Goal: Information Seeking & Learning: Learn about a topic

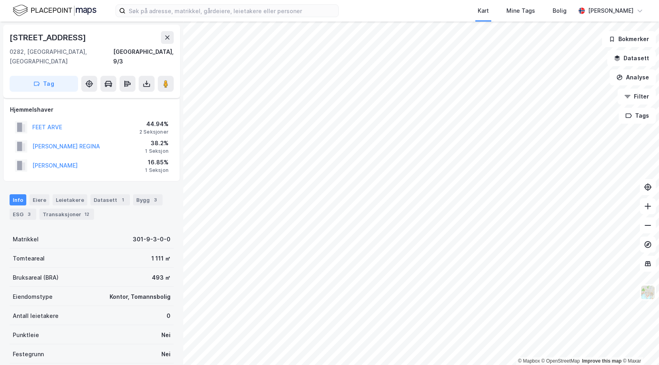
scroll to position [73, 0]
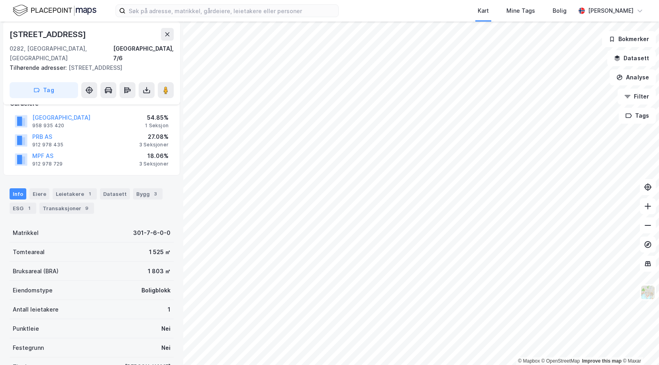
scroll to position [73, 0]
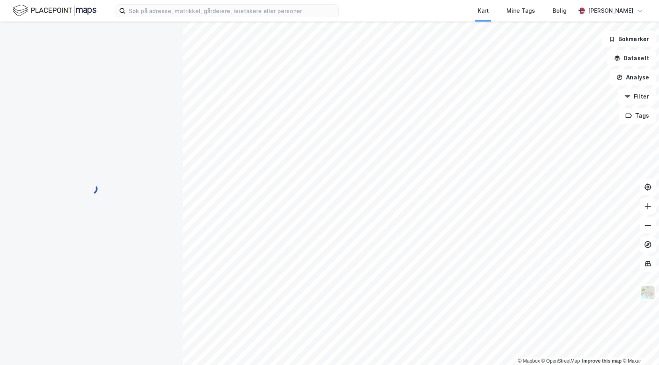
scroll to position [73, 0]
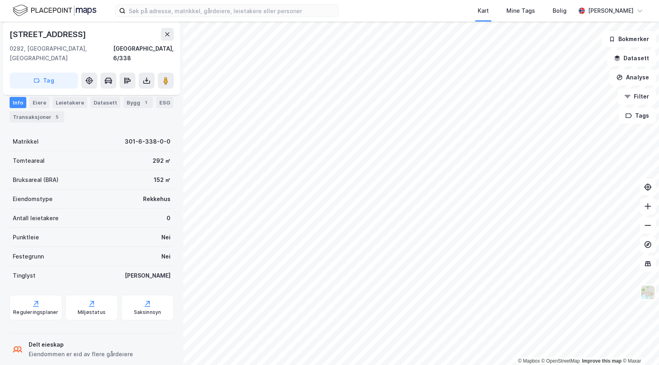
scroll to position [73, 0]
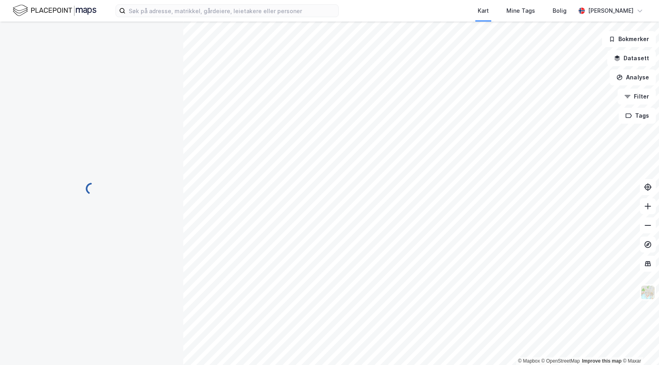
scroll to position [28, 0]
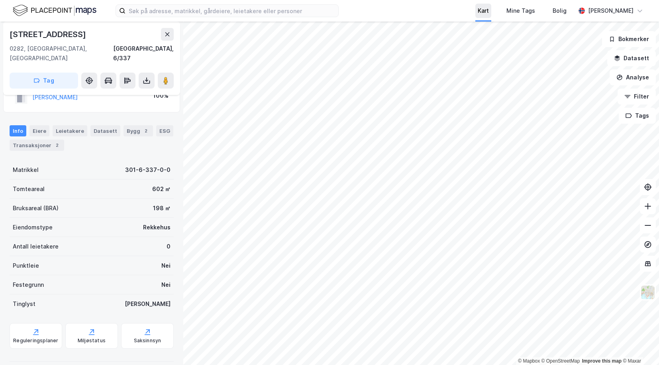
click at [504, 11] on div "Kart Mine Tags Bolig [PERSON_NAME] © Mapbox © OpenStreetMap Improve this map © …" at bounding box center [329, 182] width 659 height 365
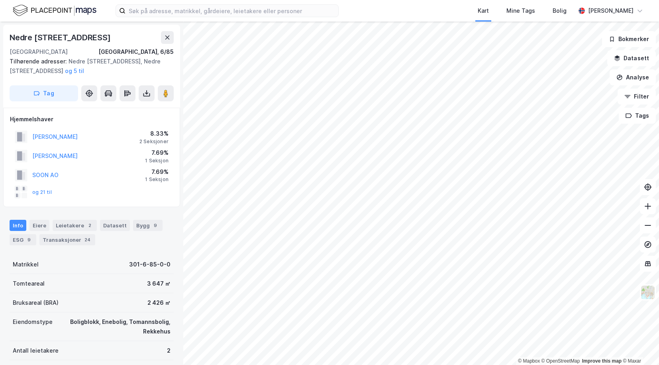
scroll to position [1, 0]
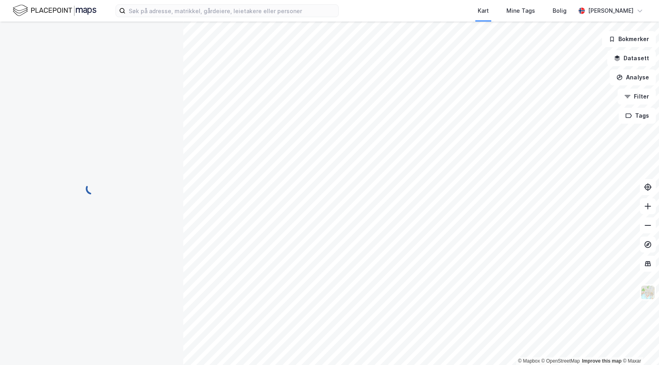
scroll to position [1, 0]
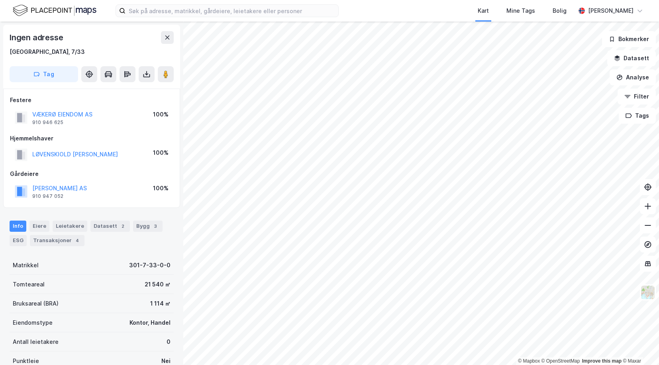
scroll to position [1, 0]
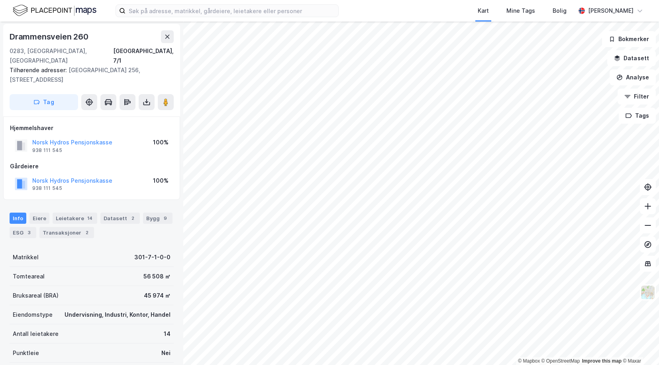
scroll to position [1, 0]
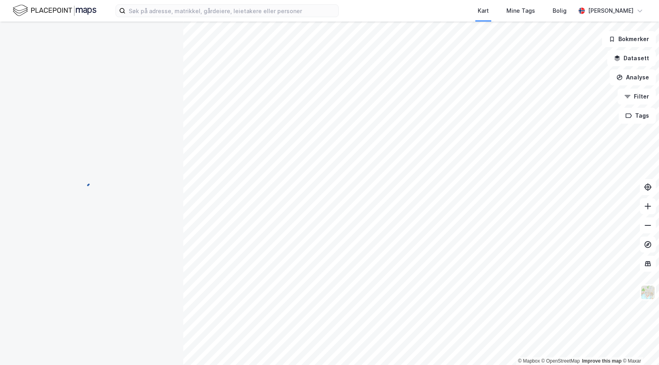
scroll to position [1, 0]
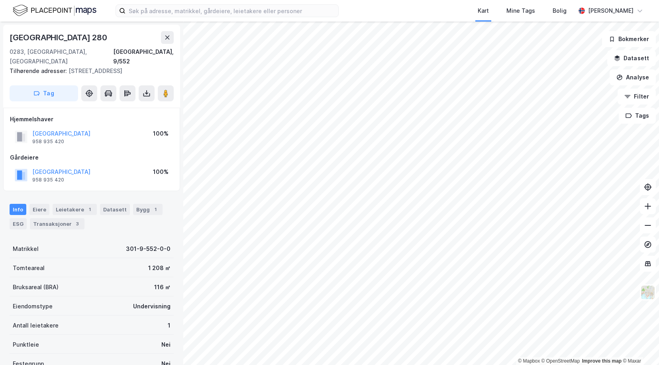
scroll to position [1, 0]
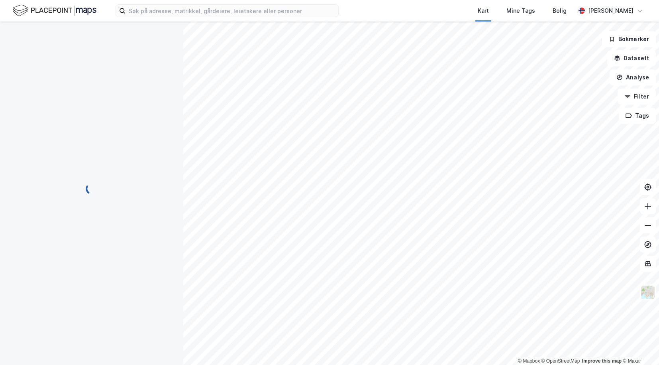
scroll to position [1, 0]
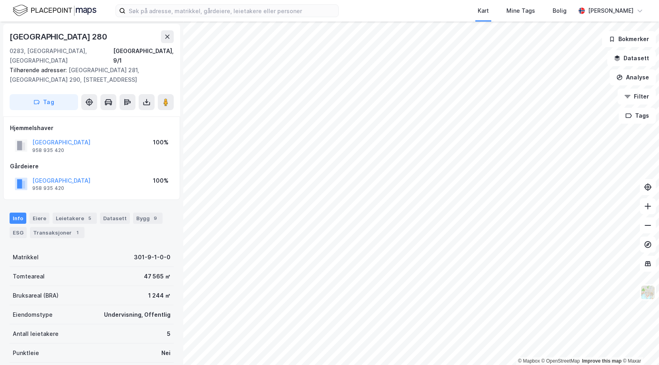
scroll to position [1, 0]
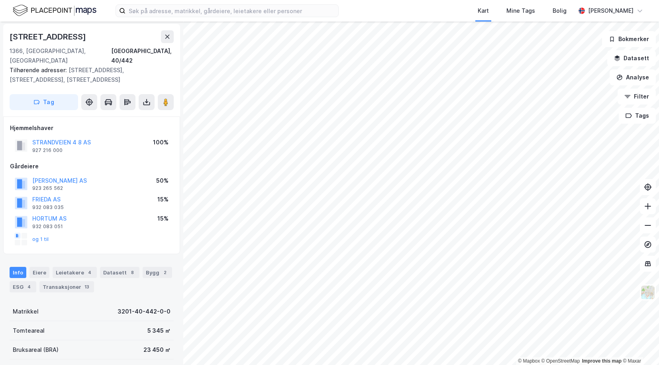
scroll to position [1, 0]
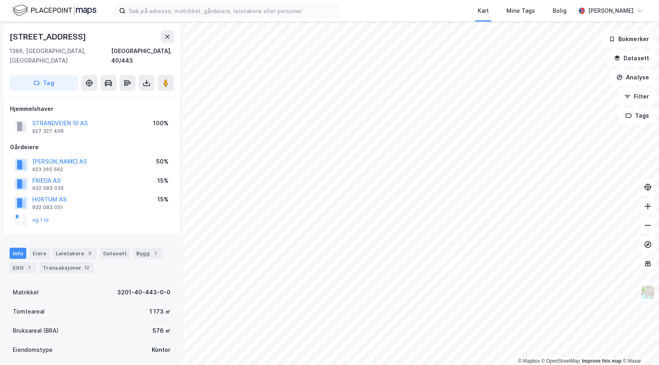
scroll to position [1, 0]
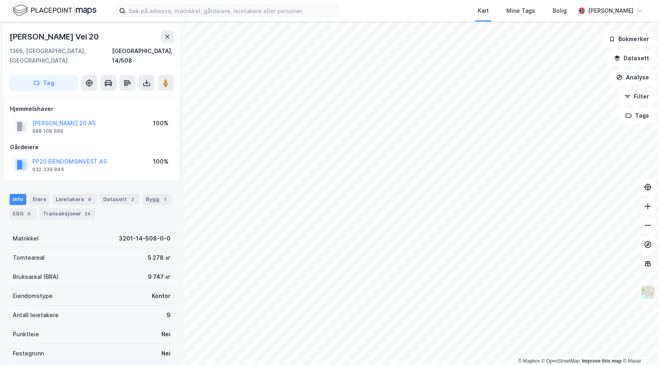
scroll to position [1, 0]
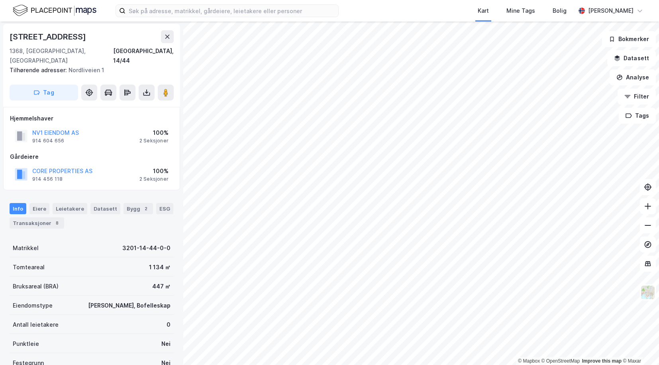
click at [183, 265] on div "© Mapbox © OpenStreetMap Improve this map © [STREET_ADDRESS] Tilhørende adresse…" at bounding box center [329, 193] width 659 height 343
click at [238, 12] on input at bounding box center [232, 11] width 213 height 12
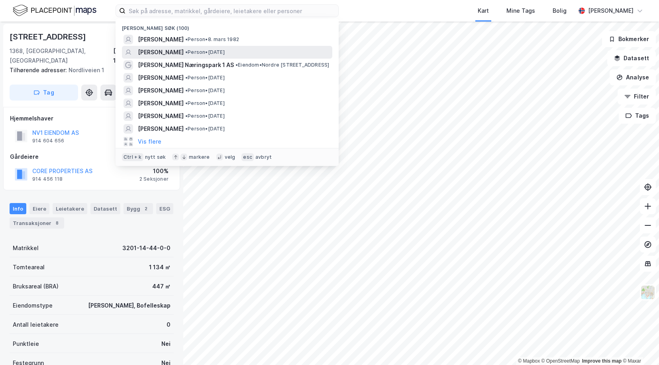
click at [161, 48] on span "[PERSON_NAME]" at bounding box center [161, 52] width 46 height 10
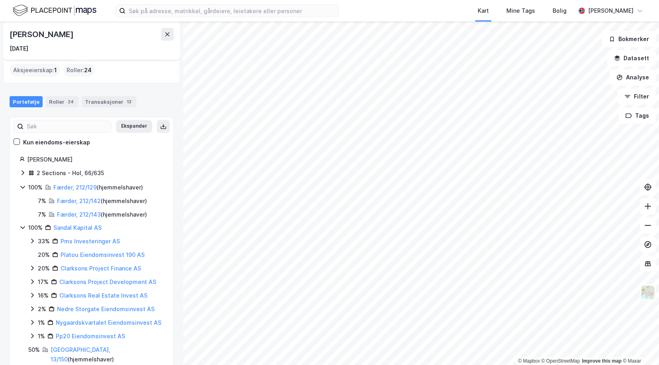
scroll to position [31, 0]
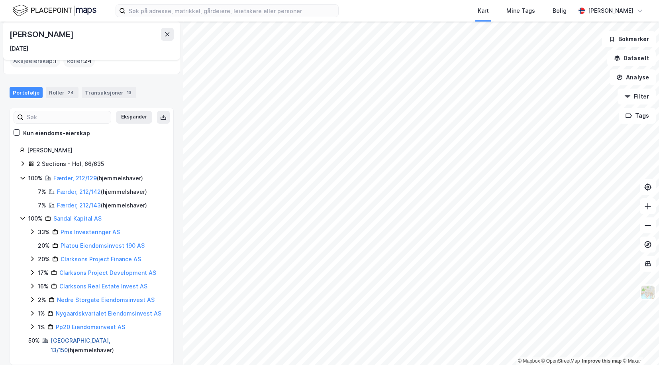
click at [63, 338] on link "[GEOGRAPHIC_DATA], 13/150" at bounding box center [81, 345] width 60 height 16
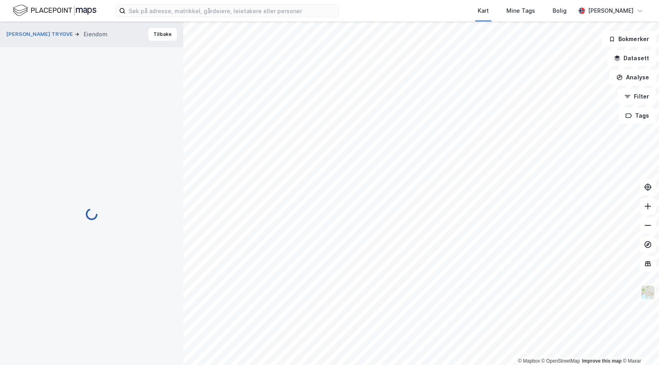
scroll to position [1, 0]
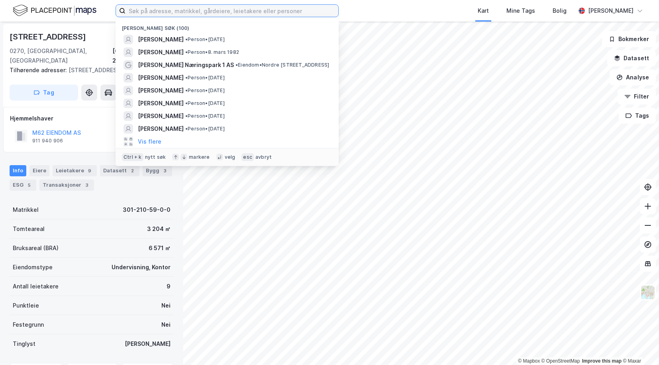
click at [192, 5] on input at bounding box center [232, 11] width 213 height 12
paste input "[PERSON_NAME]"
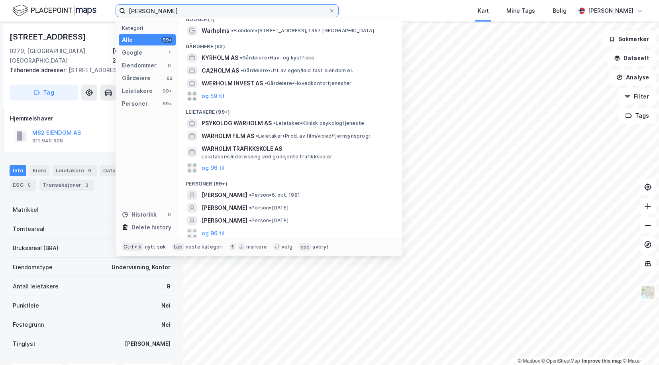
scroll to position [11, 0]
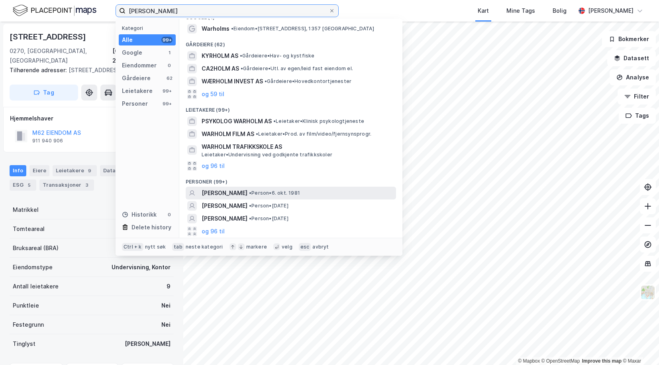
type input "[PERSON_NAME]"
click at [235, 192] on span "[PERSON_NAME]" at bounding box center [225, 193] width 46 height 10
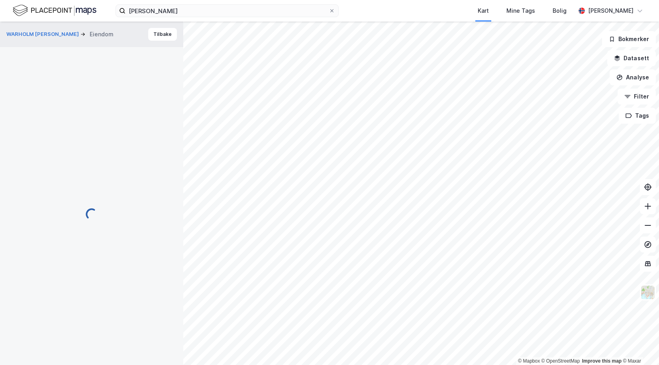
scroll to position [1, 0]
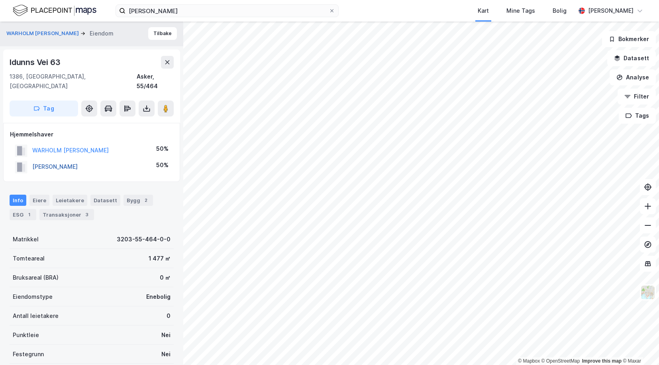
click at [0, 0] on button "[PERSON_NAME]" at bounding box center [0, 0] width 0 height 0
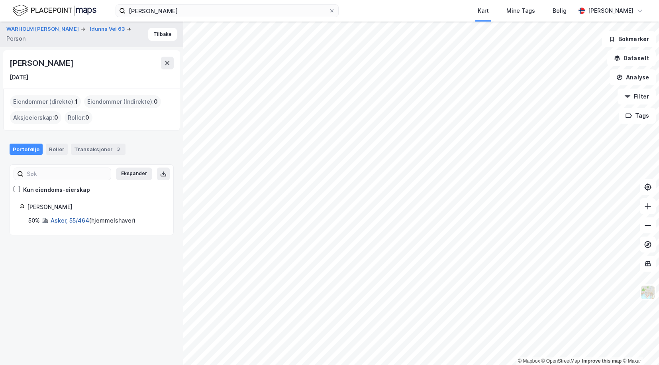
click at [67, 222] on link "Asker, 55/464" at bounding box center [70, 220] width 39 height 7
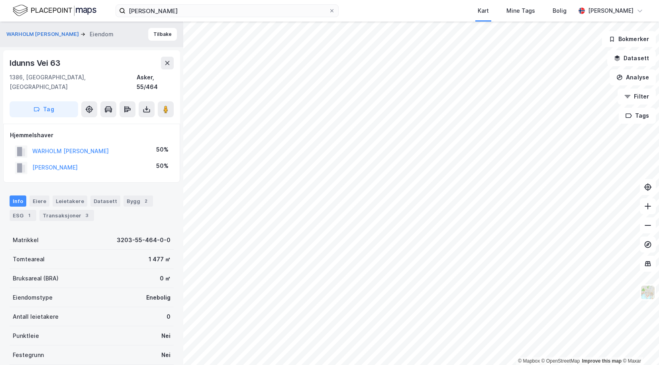
scroll to position [1, 0]
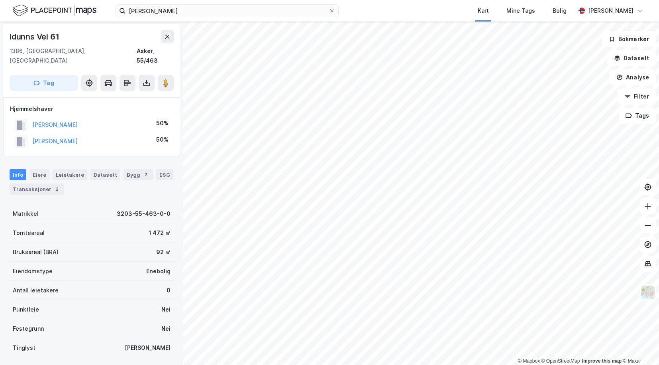
scroll to position [1, 0]
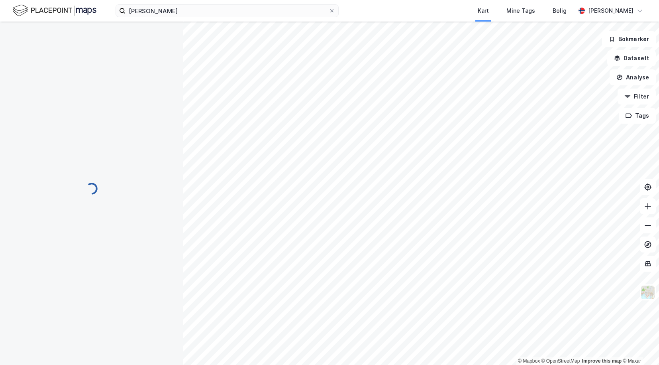
scroll to position [1, 0]
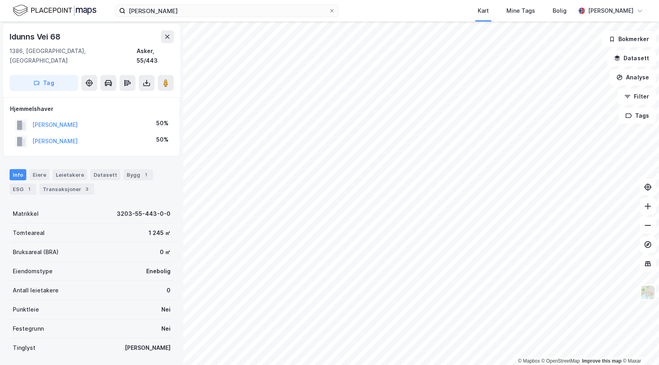
scroll to position [1, 0]
